Goal: Browse casually

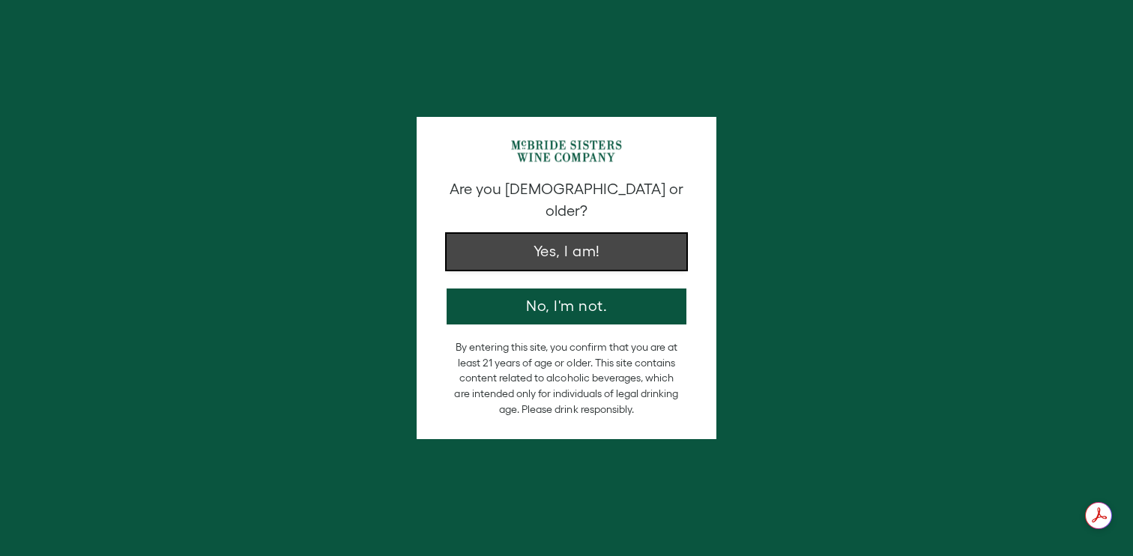
click at [653, 234] on button "Yes, I am!" at bounding box center [566, 252] width 240 height 36
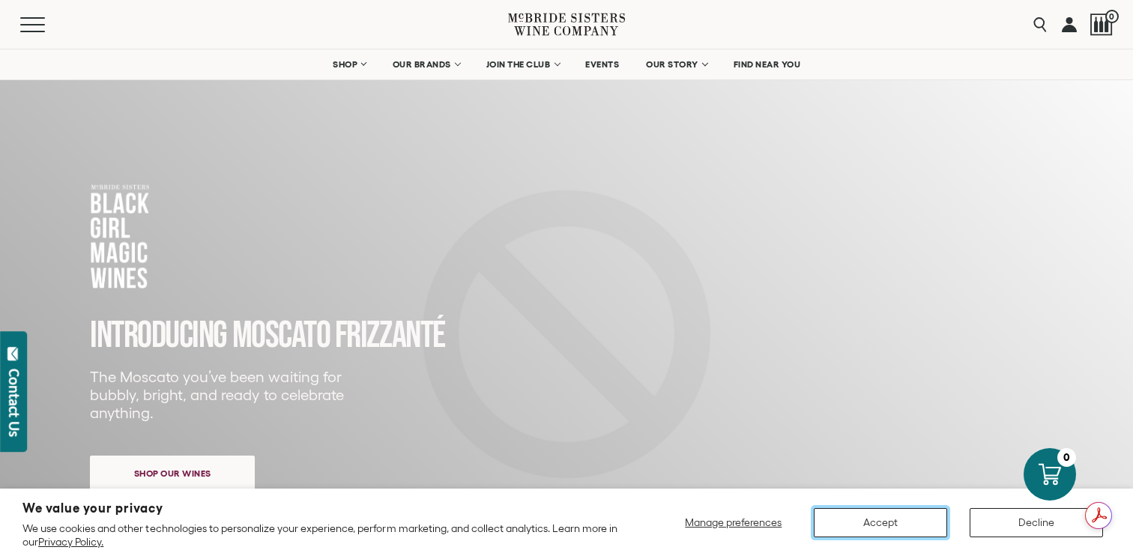
click at [869, 530] on button "Accept" at bounding box center [880, 522] width 133 height 29
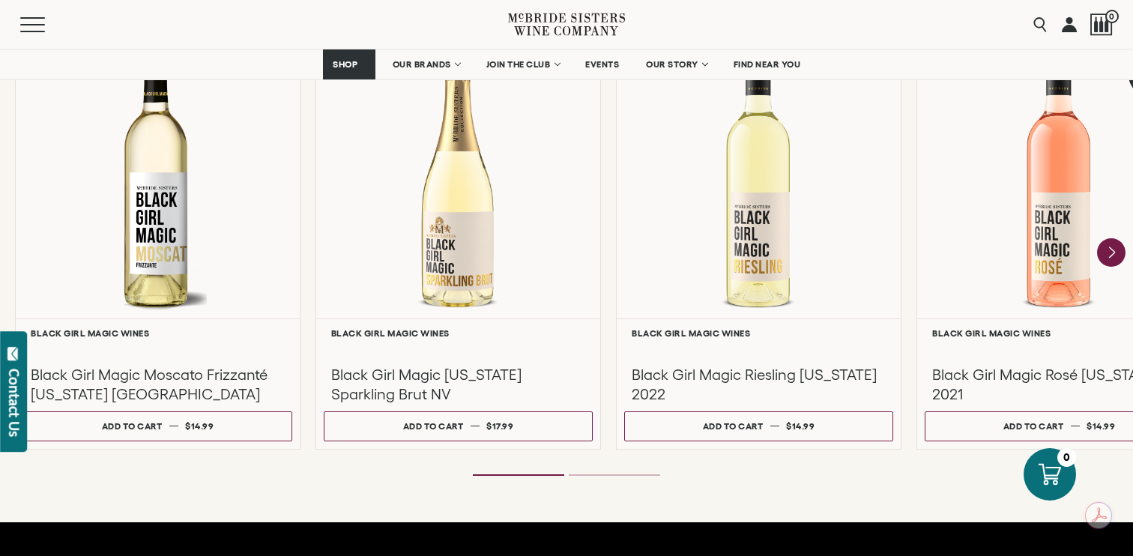
scroll to position [1366, 0]
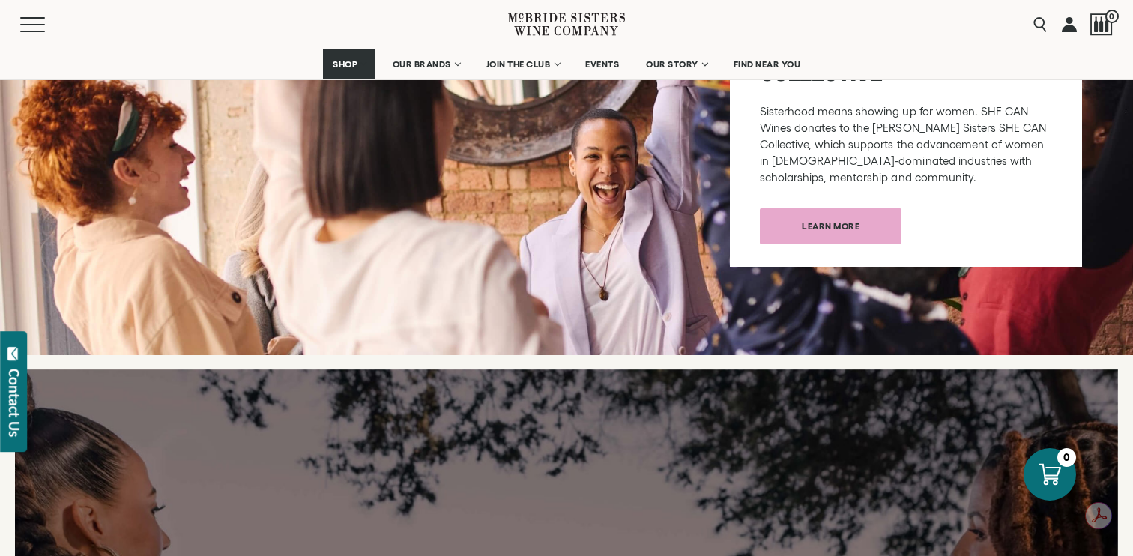
scroll to position [1897, 0]
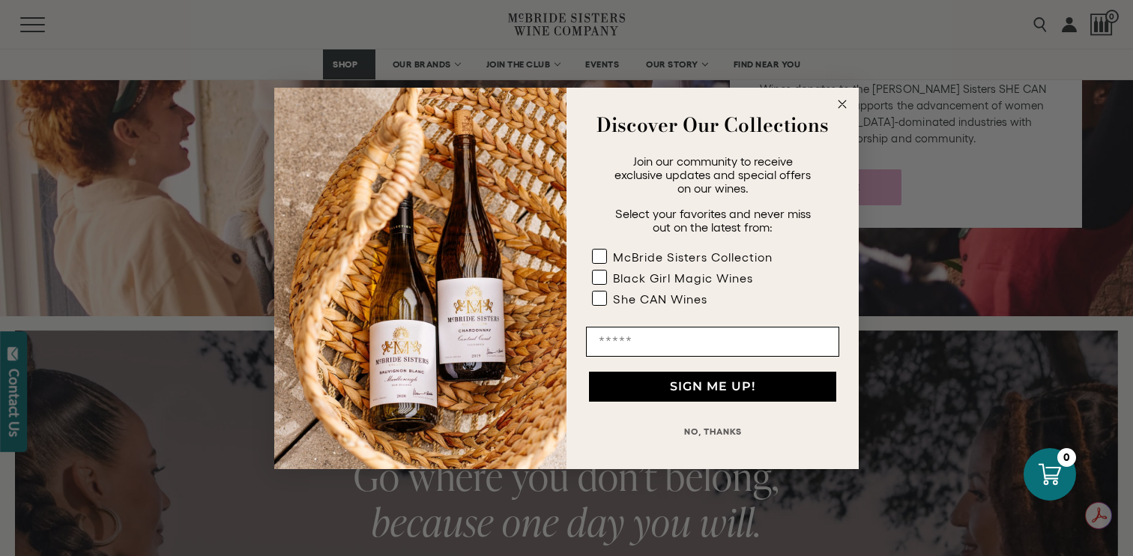
click at [835, 97] on icon "Close dialog" at bounding box center [842, 104] width 18 height 18
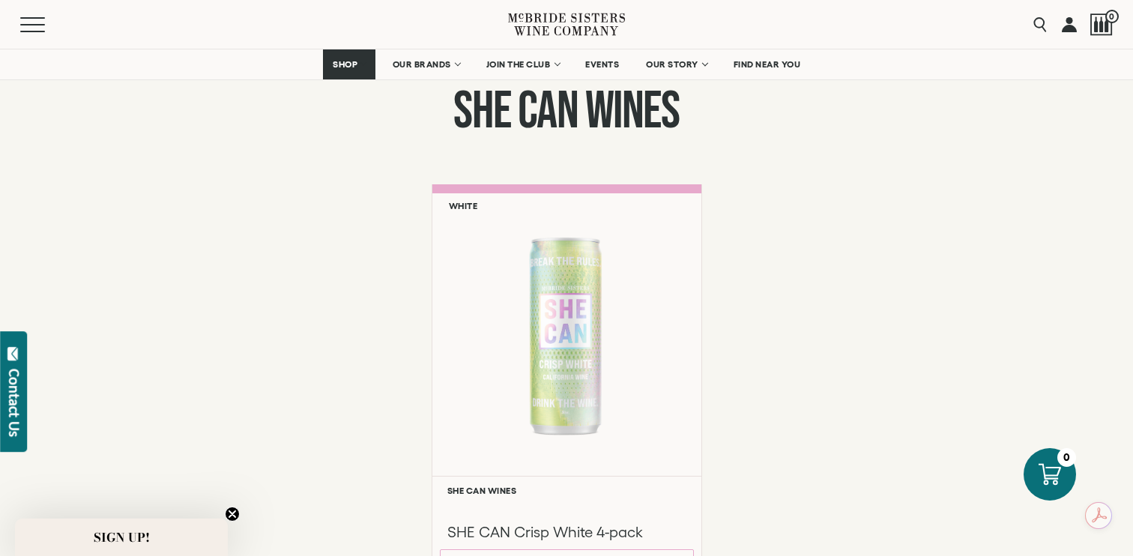
scroll to position [1085, 0]
